Goal: Task Accomplishment & Management: Use online tool/utility

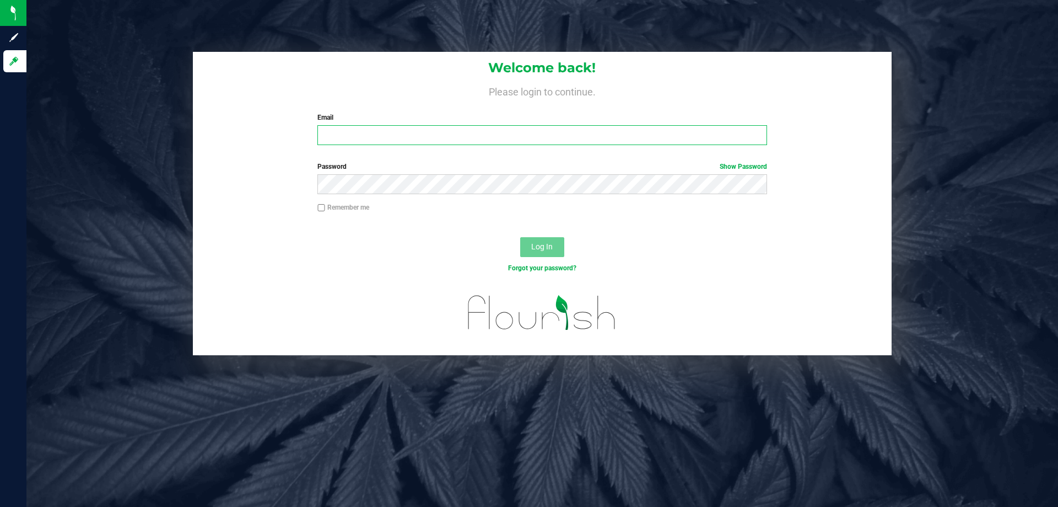
click at [377, 141] on input "Email" at bounding box center [542, 135] width 449 height 20
type input "[EMAIL_ADDRESS][DOMAIN_NAME]"
click at [520, 237] on button "Log In" at bounding box center [542, 247] width 44 height 20
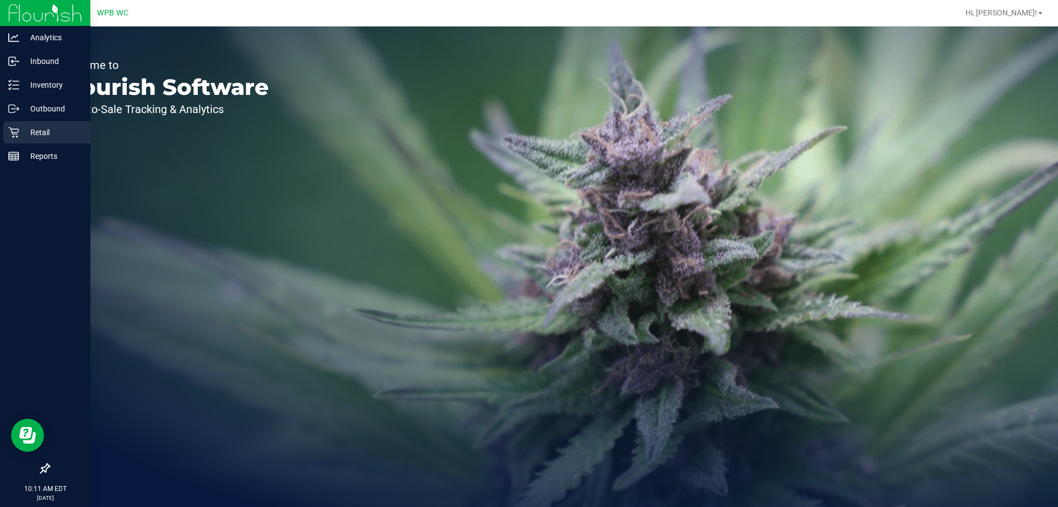
click at [5, 131] on div "Retail" at bounding box center [46, 132] width 87 height 22
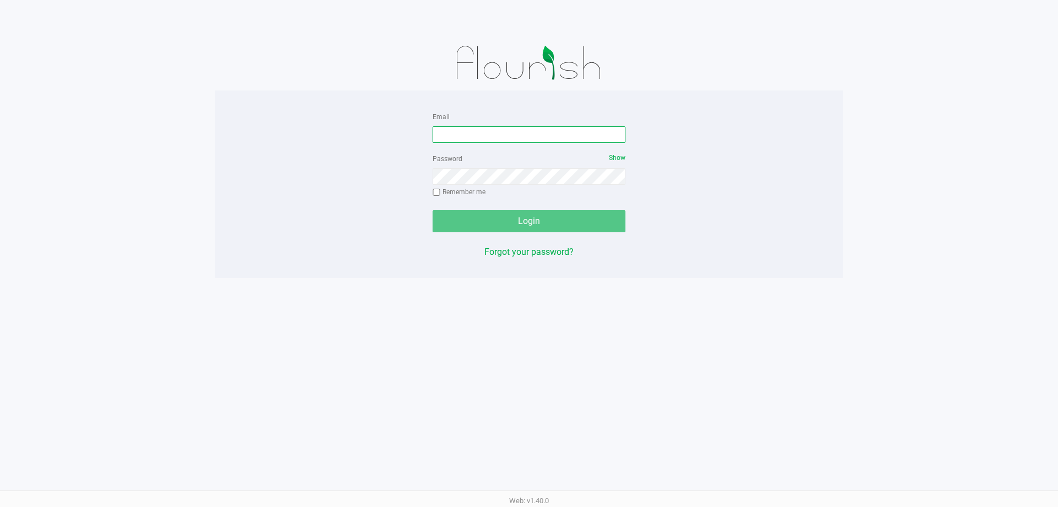
click at [520, 126] on input "Email" at bounding box center [529, 134] width 193 height 17
type input "[EMAIL_ADDRESS][DOMAIN_NAME]"
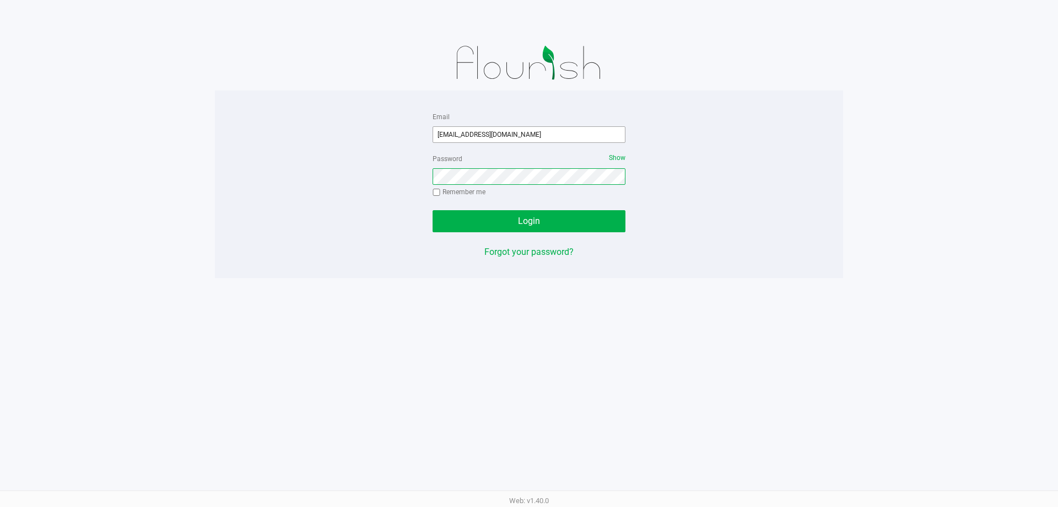
click at [433, 210] on button "Login" at bounding box center [529, 221] width 193 height 22
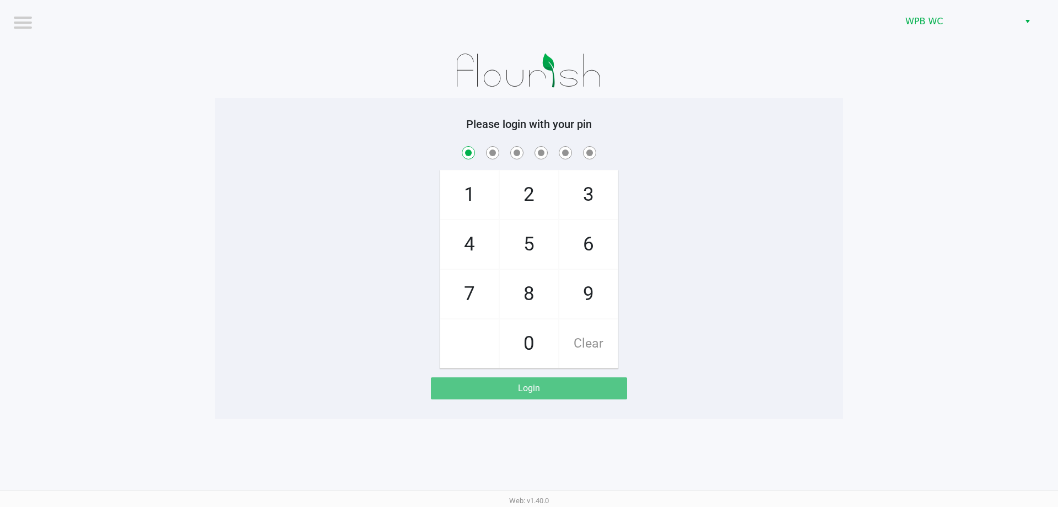
checkbox input "true"
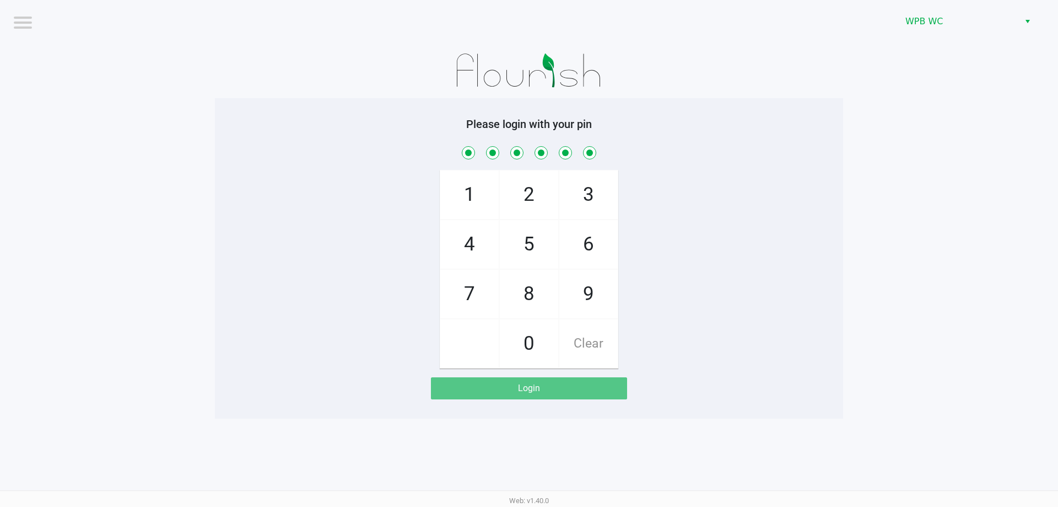
checkbox input "true"
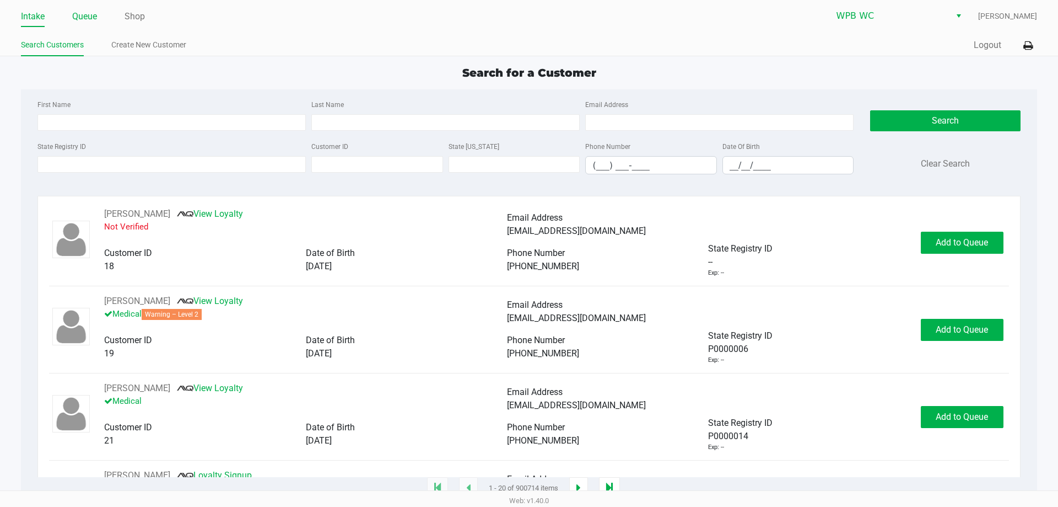
click at [82, 18] on link "Queue" at bounding box center [84, 16] width 25 height 15
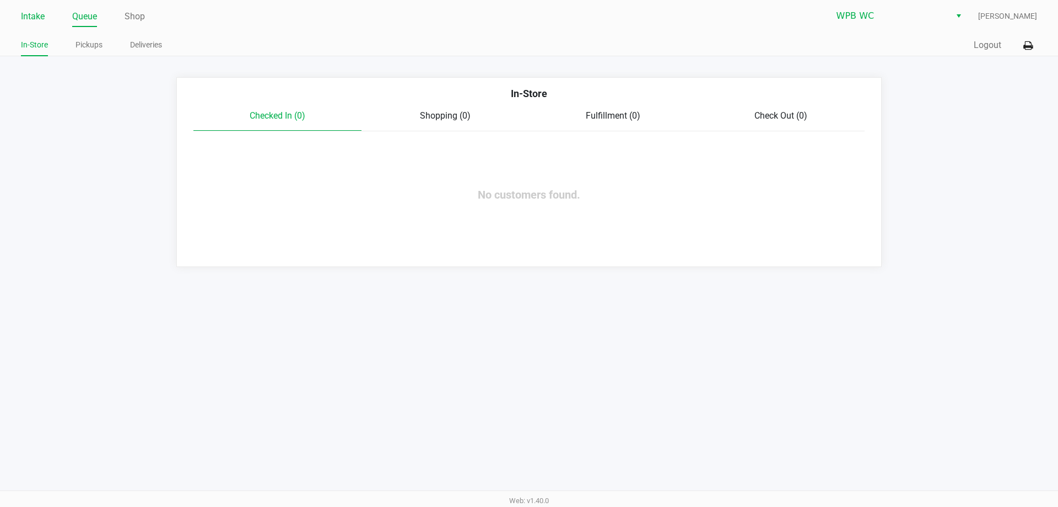
click at [37, 13] on link "Intake" at bounding box center [33, 16] width 24 height 15
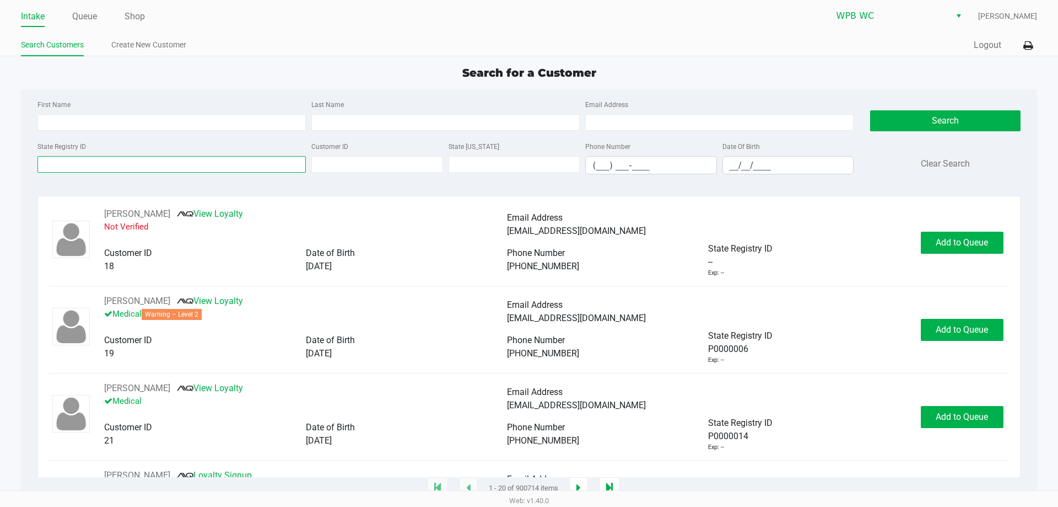
click at [103, 168] on input "State Registry ID" at bounding box center [171, 164] width 268 height 17
click at [216, 124] on input "First Name" at bounding box center [171, 122] width 268 height 17
type input "[PERSON_NAME]"
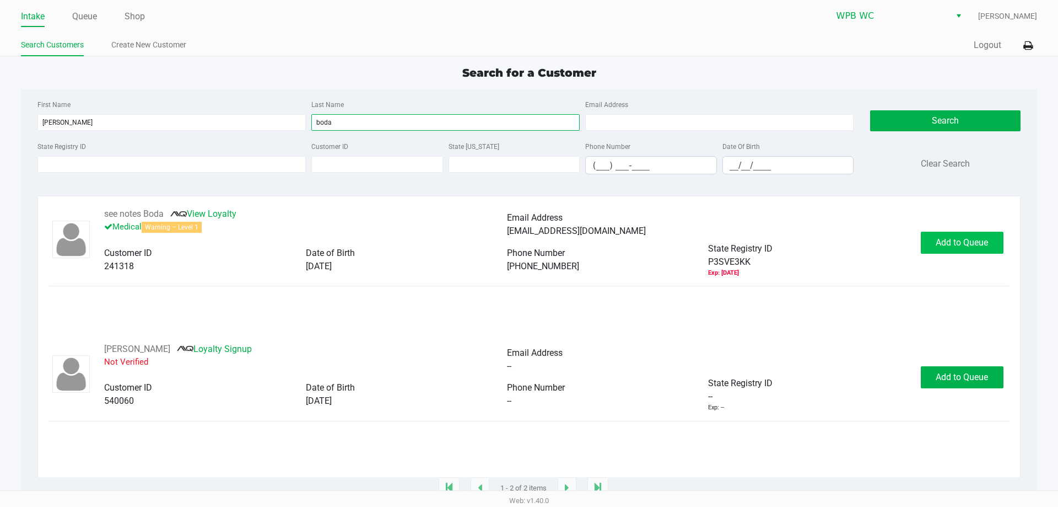
type input "boda"
click at [943, 240] on span "Add to Queue" at bounding box center [962, 242] width 52 height 10
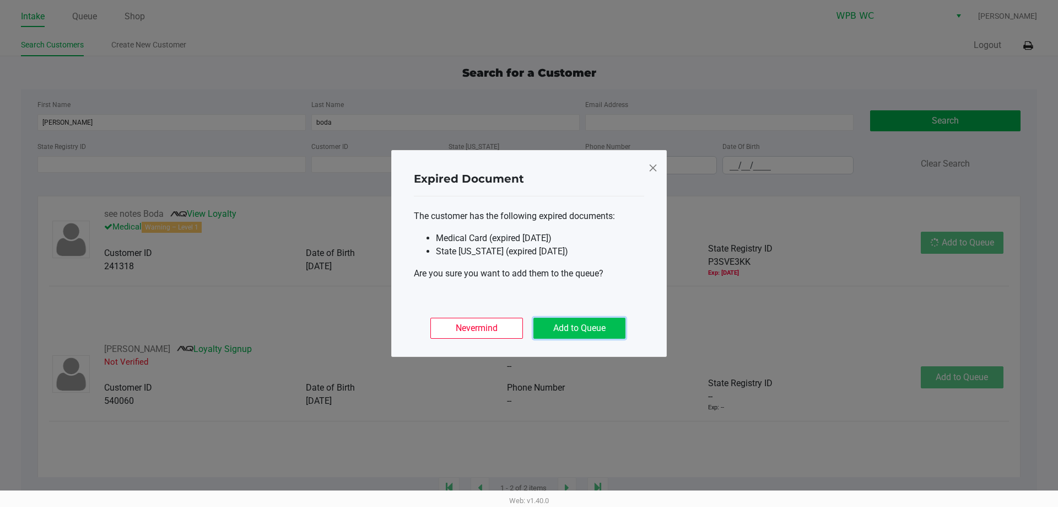
click at [600, 323] on button "Add to Queue" at bounding box center [580, 328] width 92 height 21
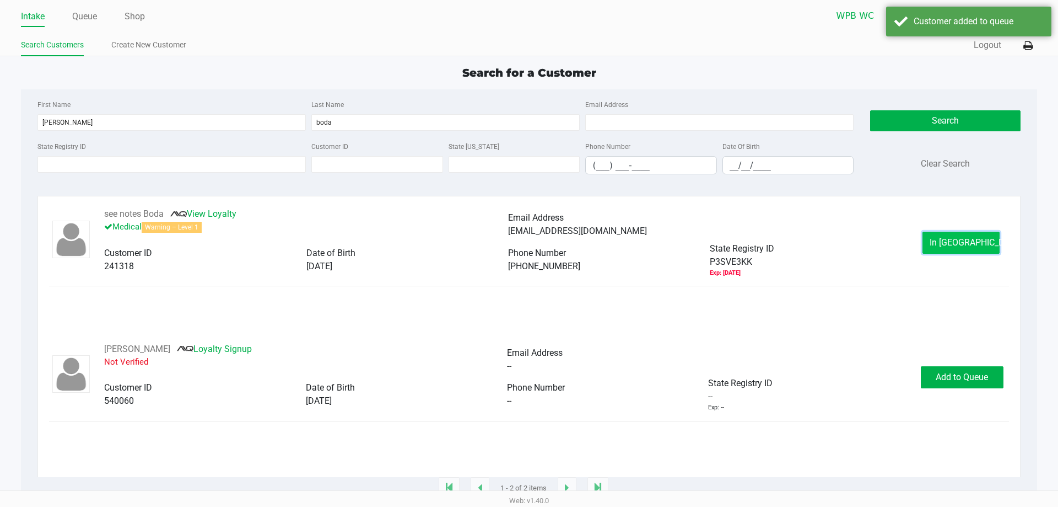
click at [958, 244] on span "In [GEOGRAPHIC_DATA]" at bounding box center [976, 242] width 93 height 10
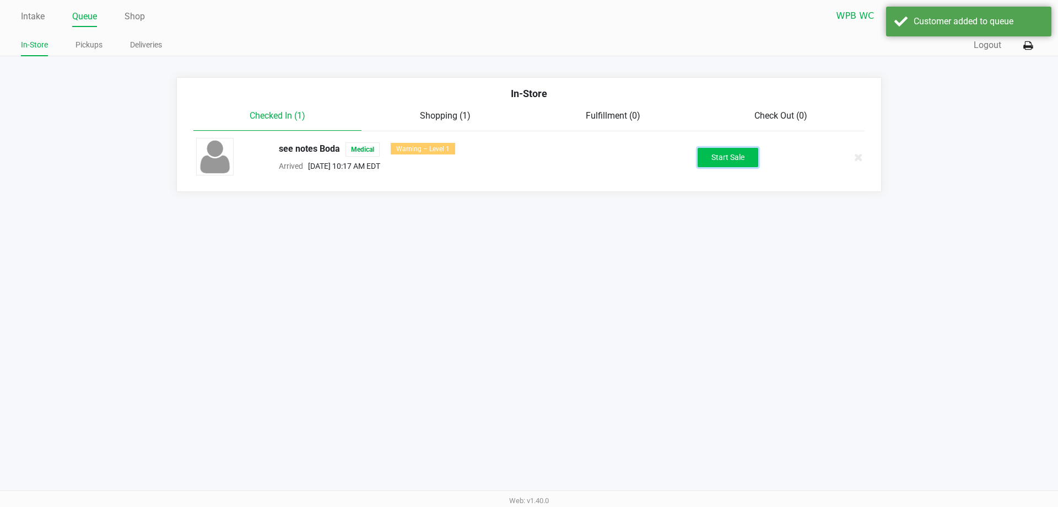
click at [739, 165] on button "Start Sale" at bounding box center [728, 157] width 61 height 19
click at [737, 161] on div "Start Sale" at bounding box center [728, 157] width 61 height 19
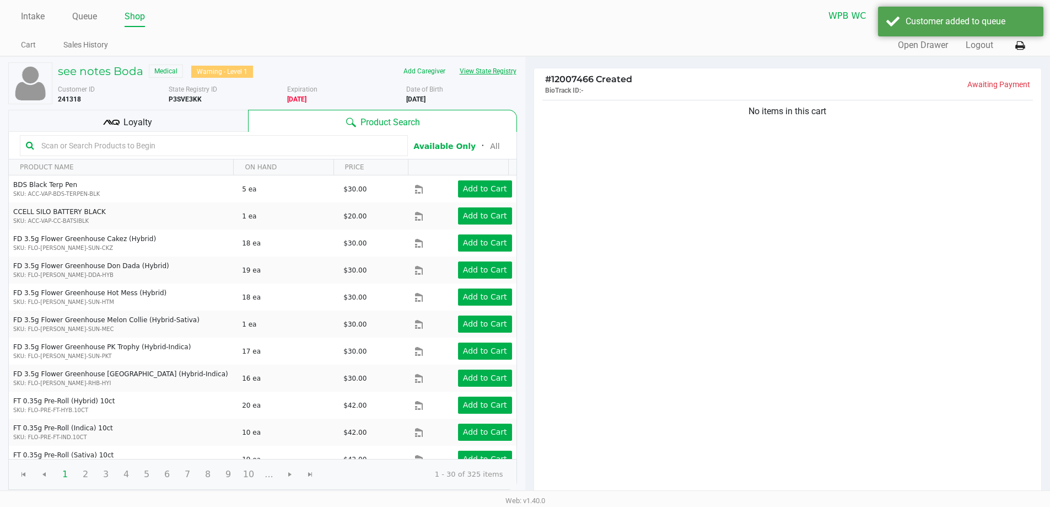
click at [494, 71] on button "View State Registry" at bounding box center [485, 71] width 64 height 18
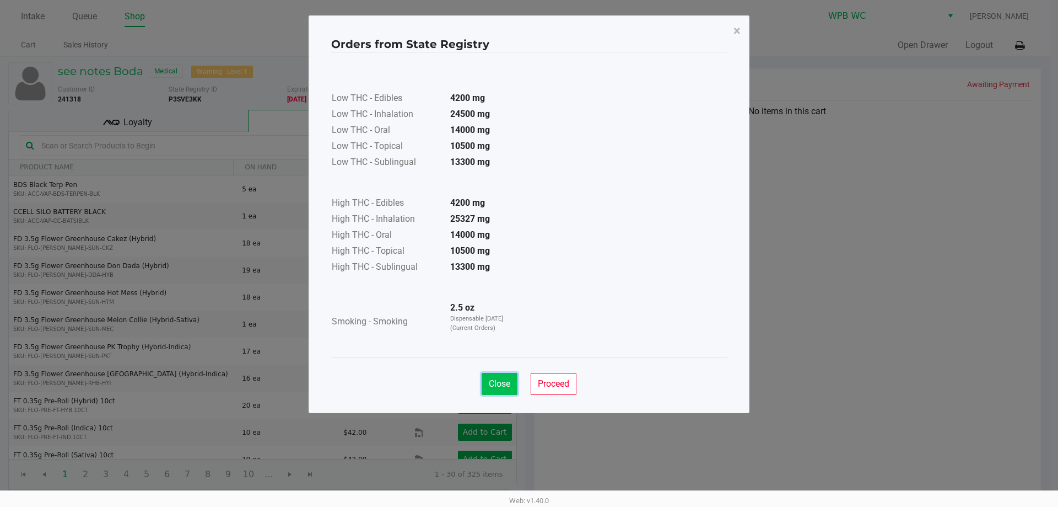
click at [507, 379] on span "Close" at bounding box center [499, 383] width 21 height 10
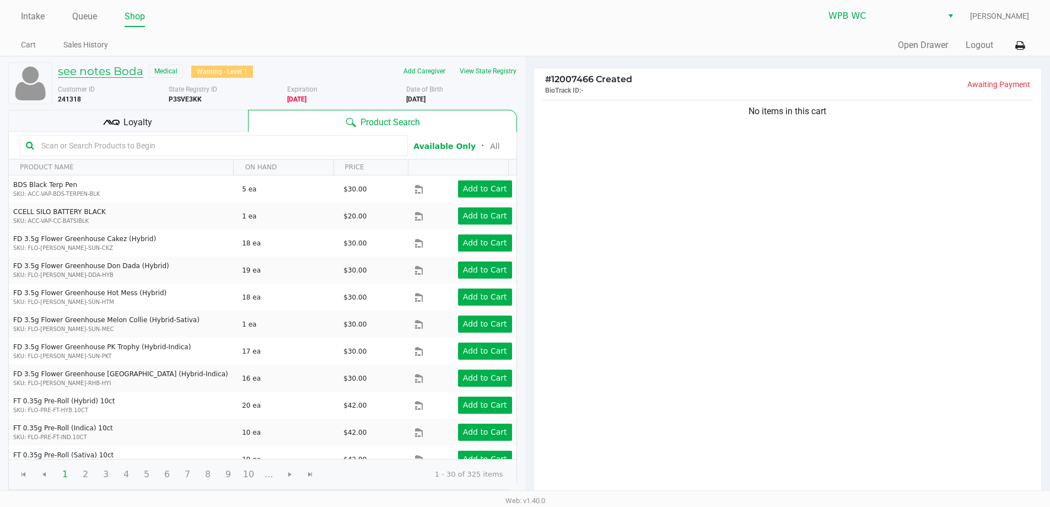
click at [132, 68] on h5 "see notes Boda" at bounding box center [100, 70] width 85 height 13
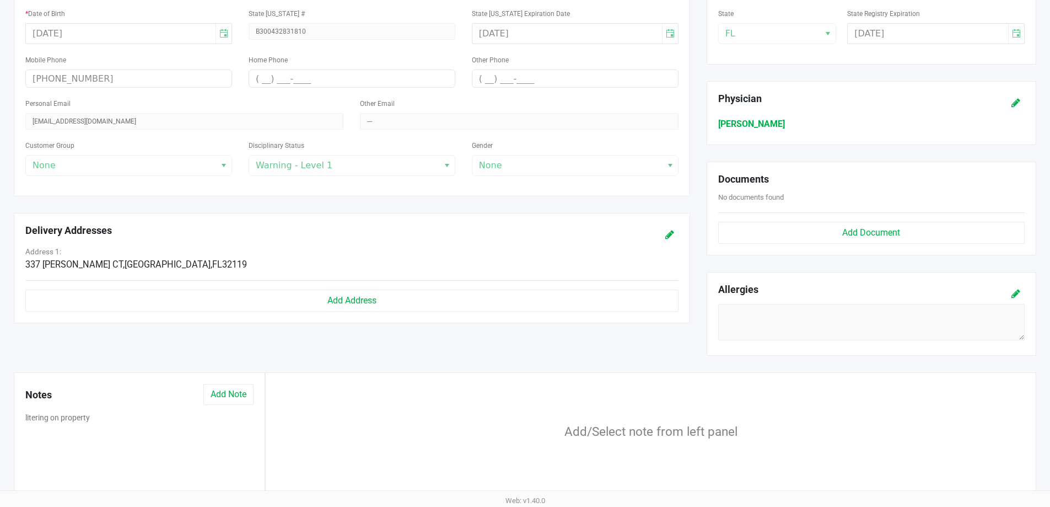
scroll to position [165, 0]
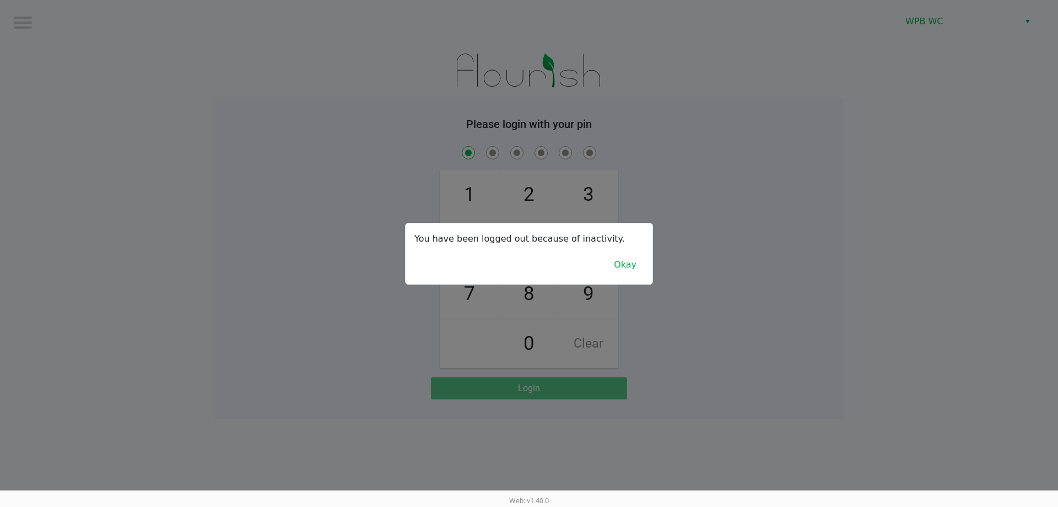
checkbox input "true"
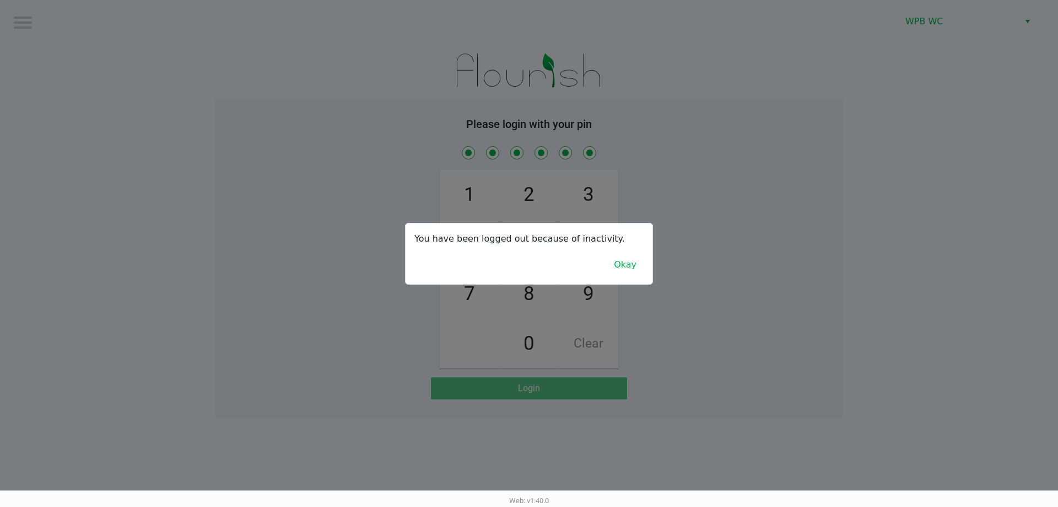
checkbox input "true"
